Goal: Task Accomplishment & Management: Complete application form

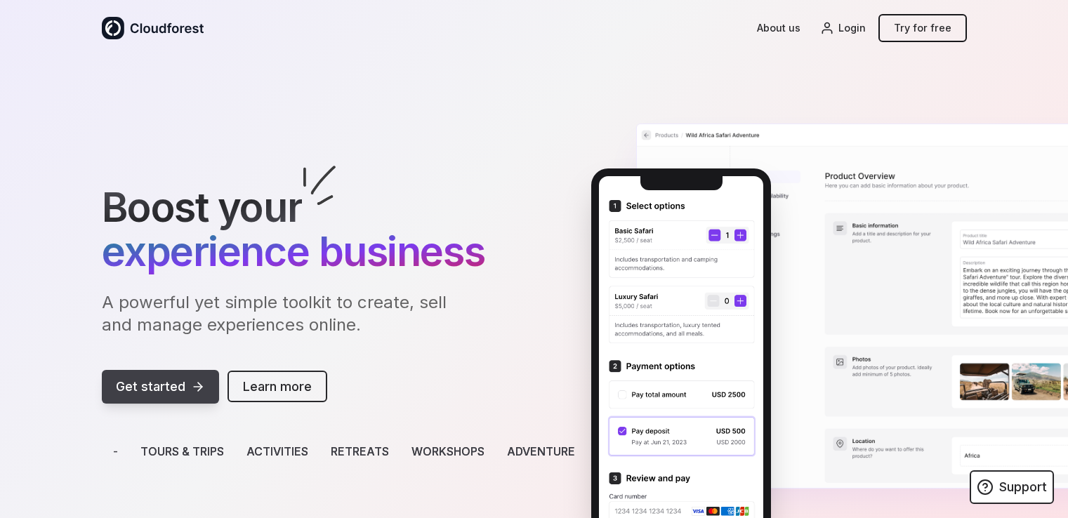
scroll to position [187, 0]
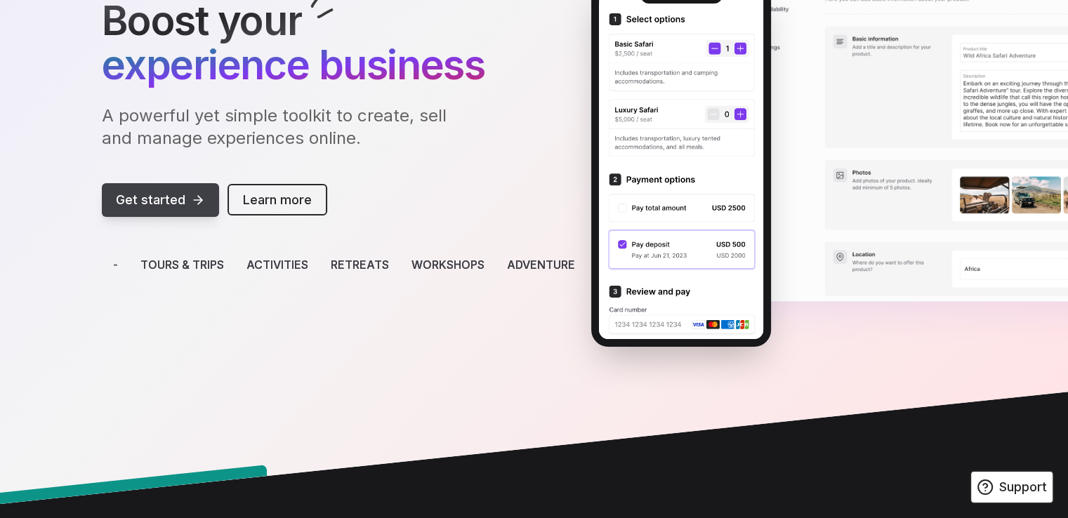
click at [191, 198] on icon at bounding box center [198, 200] width 14 height 14
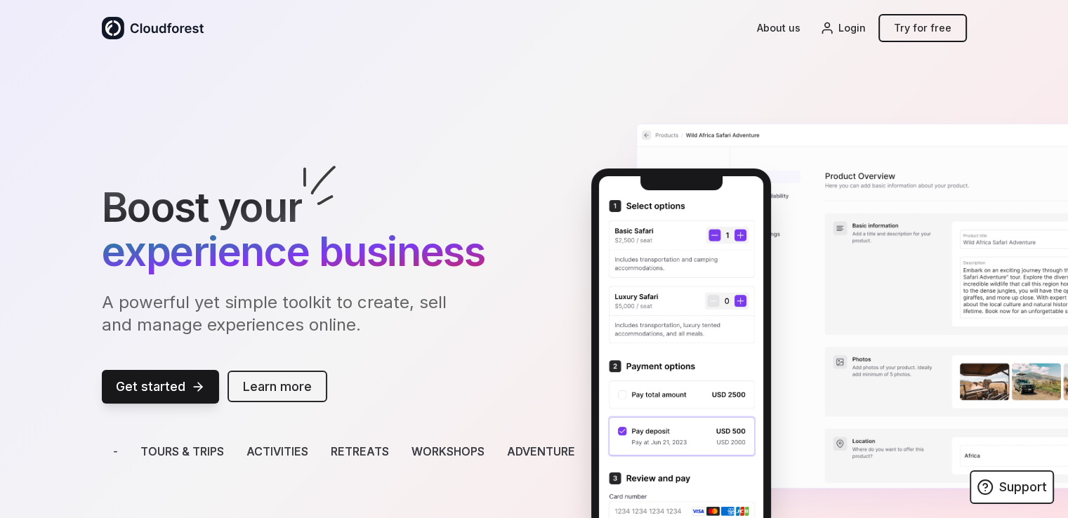
click at [280, 388] on link "Learn more" at bounding box center [278, 387] width 100 height 32
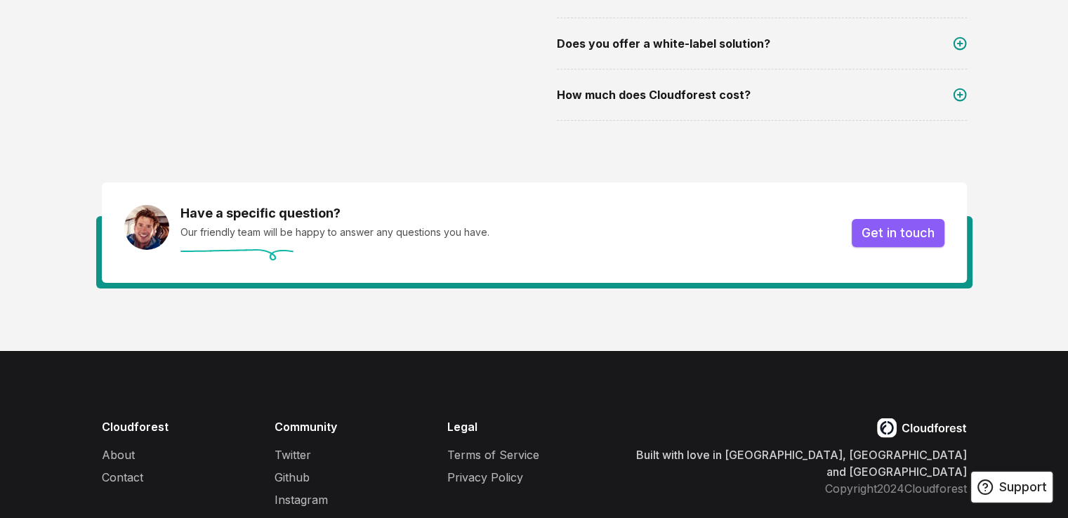
scroll to position [2568, 0]
